Goal: Information Seeking & Learning: Learn about a topic

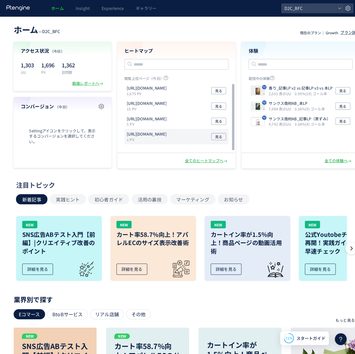
scroll to position [3, 0]
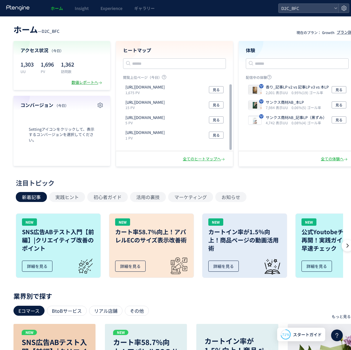
click at [81, 84] on div "数値レポートへ" at bounding box center [87, 83] width 32 height 6
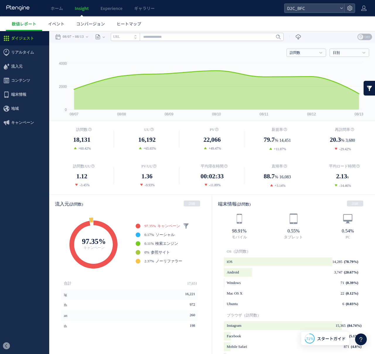
click at [216, 6] on div "ホーム Insight Experience ギャラリー" at bounding box center [142, 8] width 284 height 16
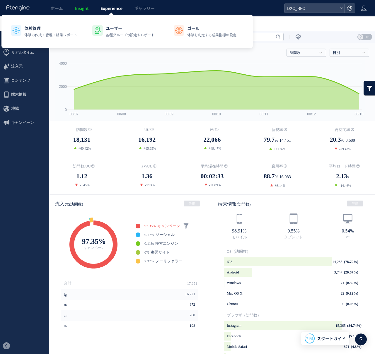
click at [112, 5] on span "Experience" at bounding box center [111, 8] width 22 height 6
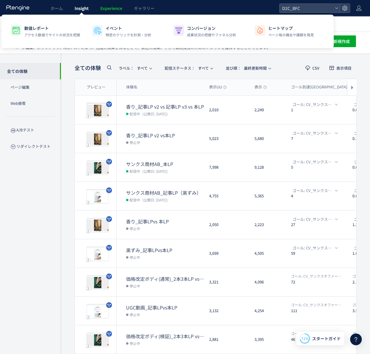
click at [86, 7] on span "Insight" at bounding box center [82, 8] width 14 height 6
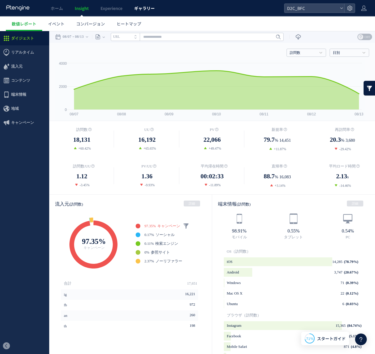
click at [157, 1] on link "ギャラリー" at bounding box center [144, 8] width 32 height 16
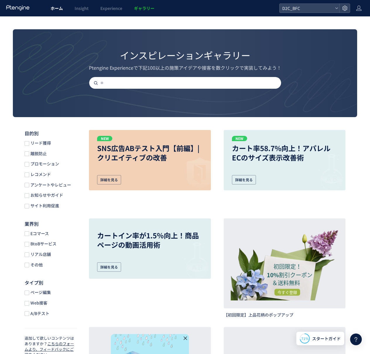
click at [64, 13] on link "ホーム" at bounding box center [57, 8] width 24 height 16
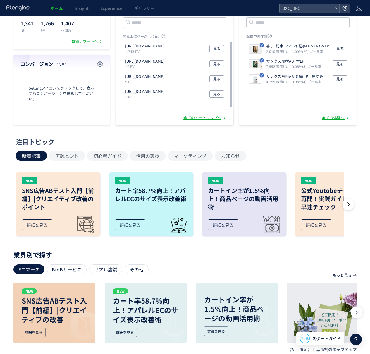
scroll to position [63, 0]
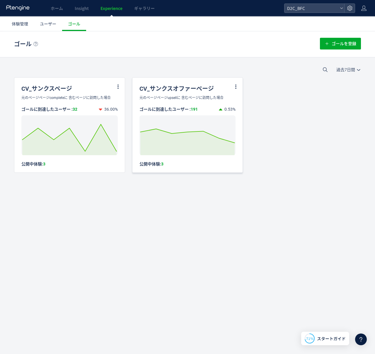
click at [196, 81] on div "CV_サンクスオファーページ" at bounding box center [187, 87] width 110 height 18
click at [236, 88] on use at bounding box center [236, 86] width 4 height 5
click at [198, 109] on div "ゴールに到達したユーザー : 191" at bounding box center [178, 109] width 79 height 6
click at [192, 116] on rect at bounding box center [187, 135] width 96 height 40
click at [121, 89] on div "CV_サンクスページ" at bounding box center [69, 87] width 110 height 18
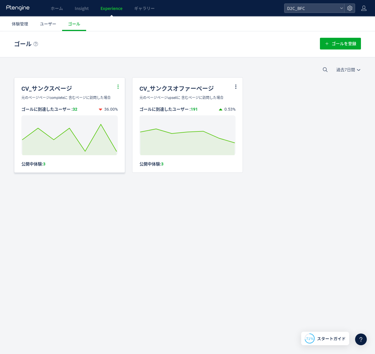
click at [118, 87] on icon at bounding box center [117, 86] width 5 height 5
click at [112, 100] on li "編集" at bounding box center [111, 101] width 20 height 11
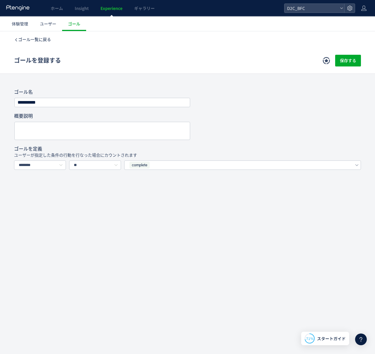
click at [20, 40] on span "ゴール一覧に戻る" at bounding box center [34, 39] width 33 height 5
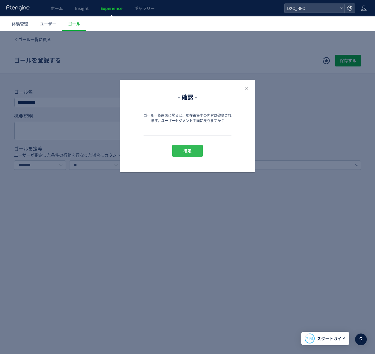
click at [196, 152] on button "確定" at bounding box center [187, 151] width 30 height 12
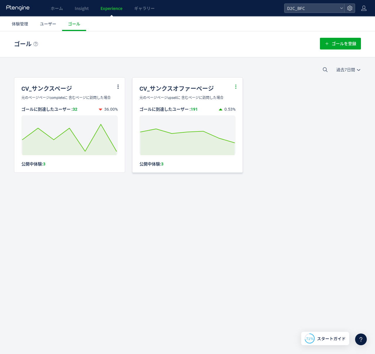
click at [235, 89] on icon at bounding box center [235, 86] width 5 height 5
click at [235, 99] on li "編集" at bounding box center [229, 101] width 20 height 11
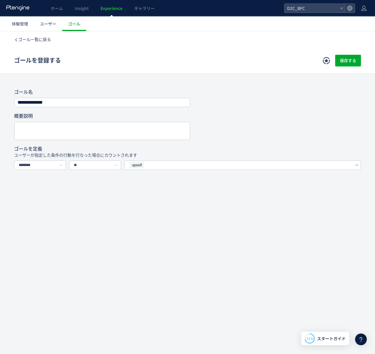
click at [160, 156] on p "ユーザーが指定した条件の行動を行なった場合にカウントされます" at bounding box center [187, 155] width 347 height 6
click at [16, 39] on use at bounding box center [16, 40] width 4 height 4
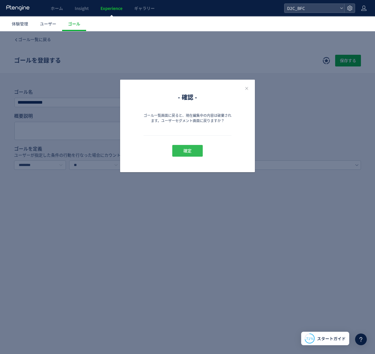
click at [201, 149] on button "確定" at bounding box center [187, 151] width 30 height 12
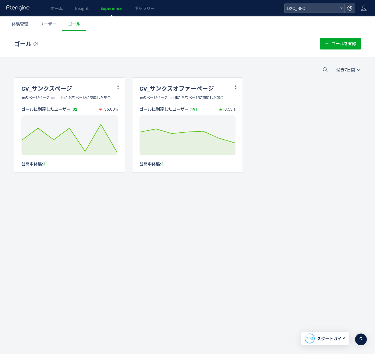
click at [117, 8] on span "Experience" at bounding box center [111, 8] width 22 height 6
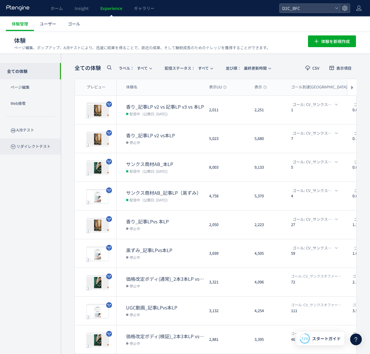
click at [40, 151] on p "リダイレクトテスト" at bounding box center [30, 147] width 61 height 16
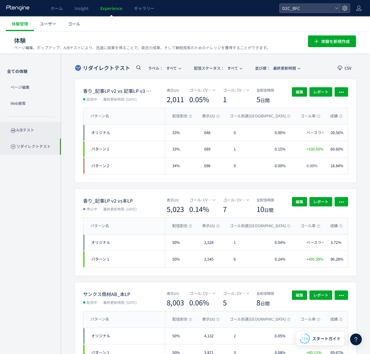
click at [28, 128] on p "A/Bテスト" at bounding box center [30, 130] width 61 height 16
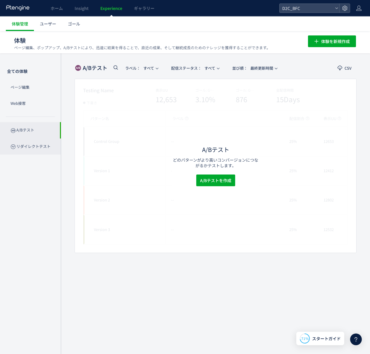
click at [27, 142] on p "リダイレクトテスト" at bounding box center [30, 147] width 61 height 16
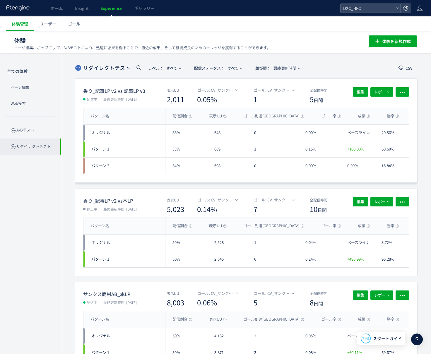
click at [109, 88] on dt "香り_記事LP v2 vs 記事LP v3 vs 本LP" at bounding box center [117, 90] width 68 height 7
click at [375, 90] on span "レポート" at bounding box center [381, 91] width 15 height 9
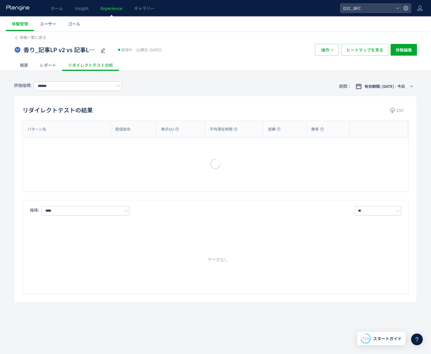
type input "**********"
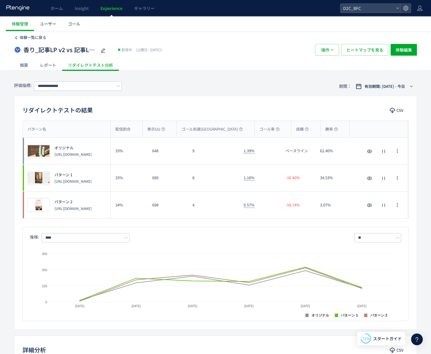
click at [17, 37] on icon at bounding box center [16, 38] width 4 height 4
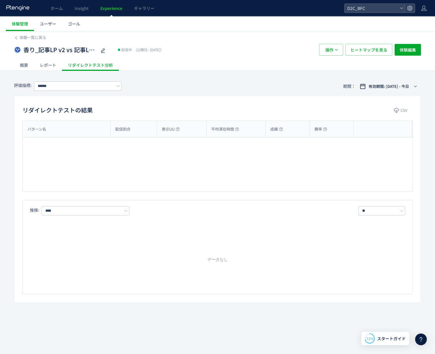
type input "**********"
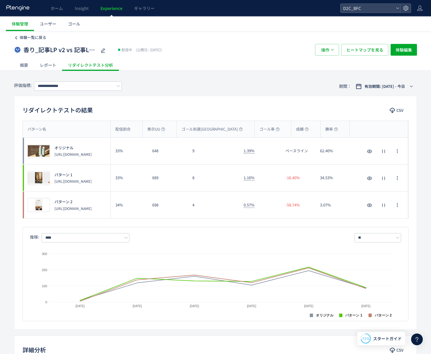
click at [32, 37] on span "体験一覧に戻る" at bounding box center [33, 38] width 27 height 6
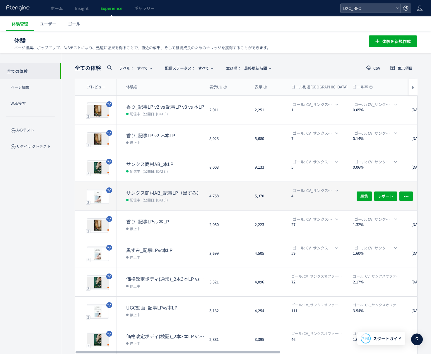
scroll to position [50, 0]
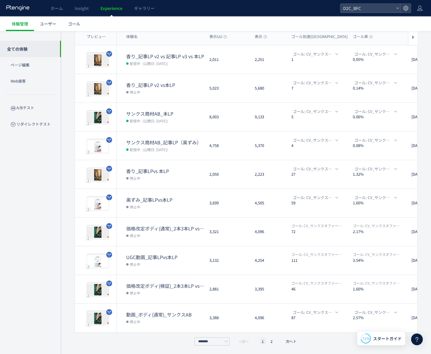
click at [46, 251] on div "全ての体験 ページ編集 Web接客 A/Bテスト リダイレクトテスト" at bounding box center [30, 181] width 61 height 301
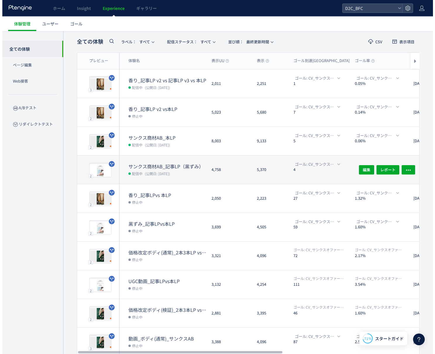
scroll to position [0, 2]
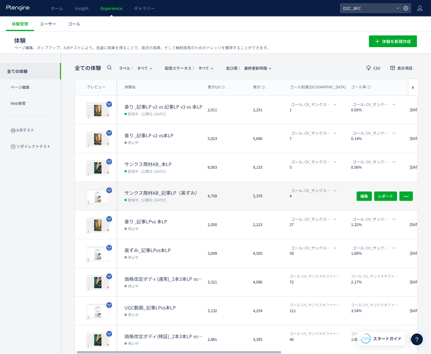
click at [160, 194] on dt "サンクス商材AB_記事LP（黒ずみ）" at bounding box center [163, 192] width 78 height 7
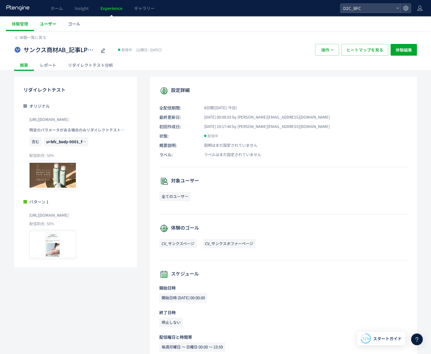
click at [55, 24] on span "ユーザー" at bounding box center [48, 24] width 16 height 6
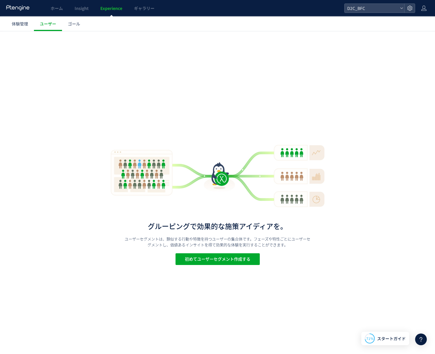
drag, startPoint x: 75, startPoint y: 30, endPoint x: 74, endPoint y: 25, distance: 5.3
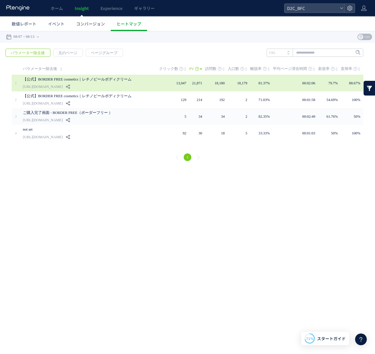
click at [102, 83] on div "【公式】BORDER FREE cosmetics｜レチノピールボディクリーム [URL][DOMAIN_NAME]" at bounding box center [87, 83] width 128 height 17
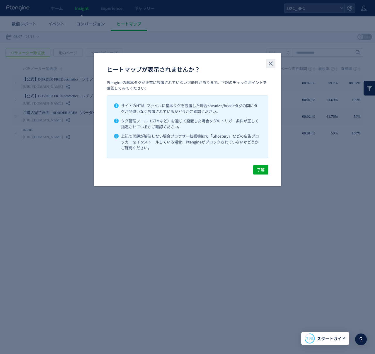
click at [274, 61] on button "close" at bounding box center [270, 63] width 9 height 9
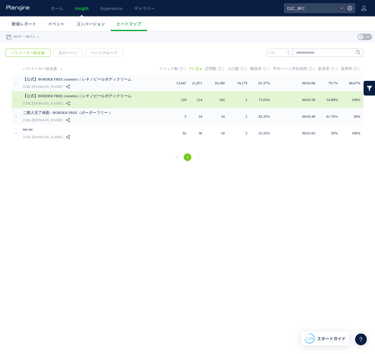
click at [63, 103] on link "[URL][DOMAIN_NAME]" at bounding box center [43, 103] width 40 height 7
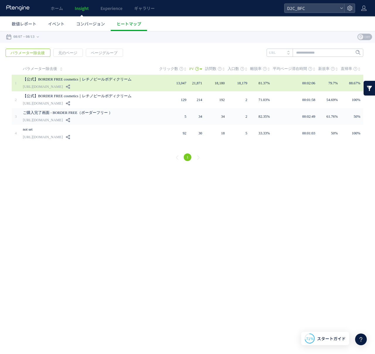
click at [173, 83] on td "13,047" at bounding box center [174, 83] width 30 height 17
